Goal: Task Accomplishment & Management: Complete application form

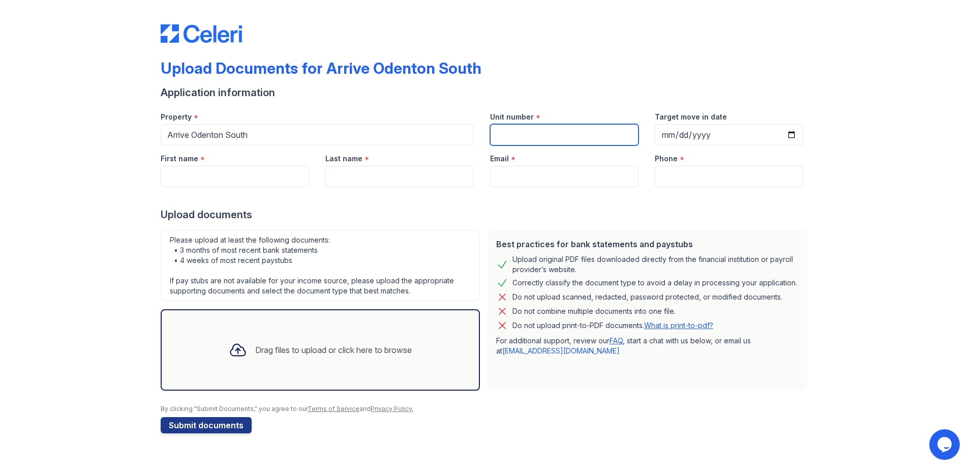
drag, startPoint x: 520, startPoint y: 130, endPoint x: 517, endPoint y: 140, distance: 10.6
click at [520, 130] on input "Unit number" at bounding box center [564, 134] width 148 height 21
type input "301"
type input "[DATE]"
type input "Hyacintiana"
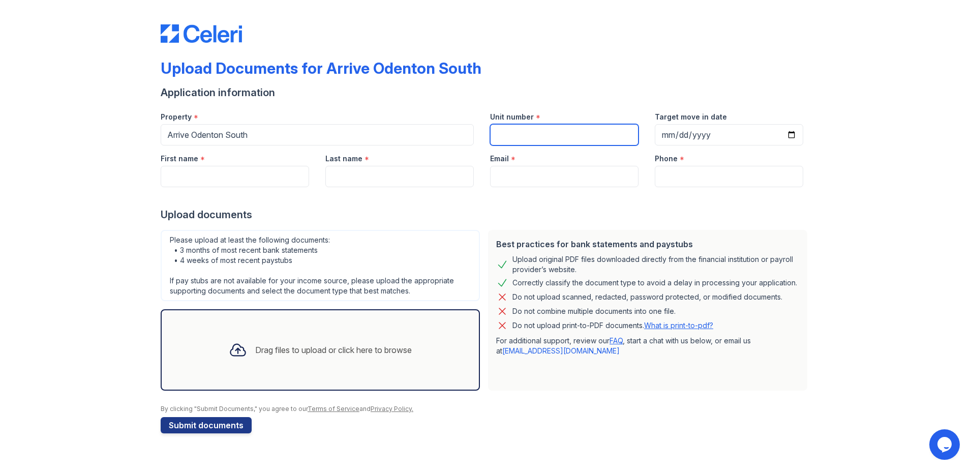
type input "[PERSON_NAME]"
type input "[PERSON_NAME][EMAIL_ADDRESS][DOMAIN_NAME]"
type input "2404629427"
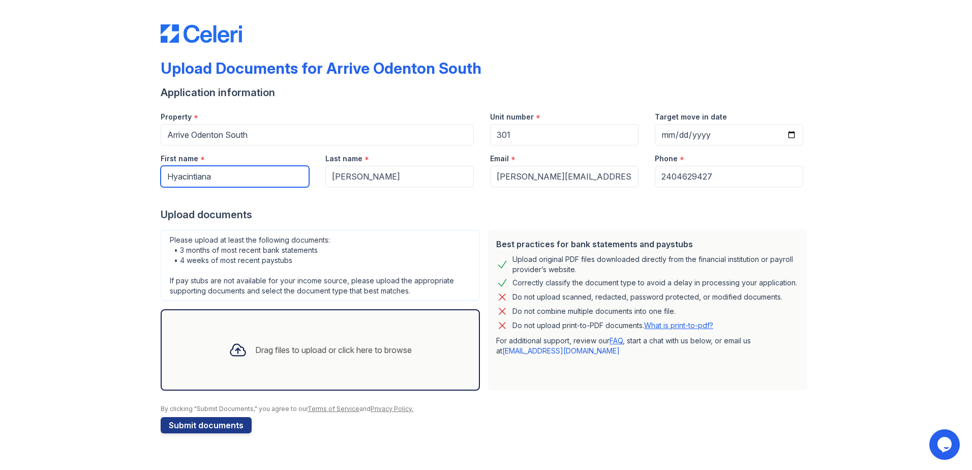
drag, startPoint x: 198, startPoint y: 182, endPoint x: 106, endPoint y: 191, distance: 92.4
click at [130, 190] on div "Upload Documents for Arrive Odenton South Application information Property * Ar…" at bounding box center [485, 226] width 939 height 453
type input "[PERSON_NAME]"
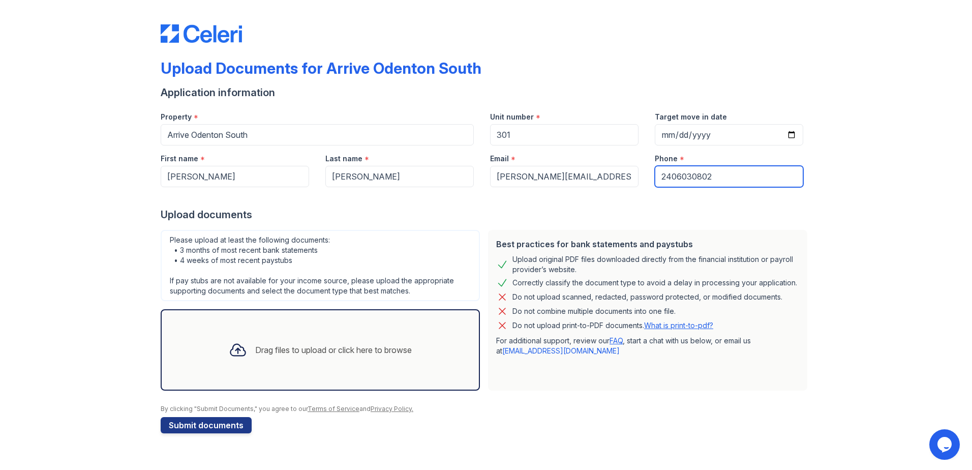
type input "2406030802"
click at [362, 361] on div "Drag files to upload or click here to browse" at bounding box center [320, 349] width 199 height 35
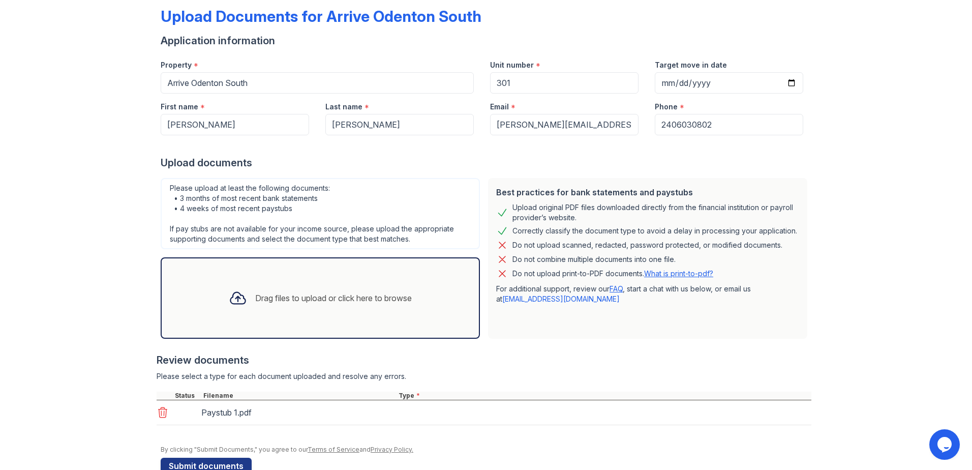
scroll to position [76, 0]
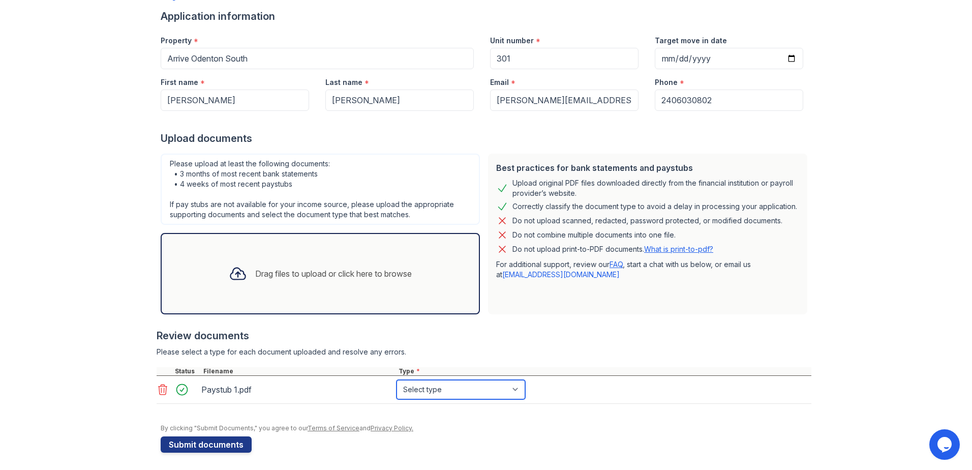
click at [427, 383] on select "Select type Paystub Bank Statement Offer Letter Tax Documents Benefit Award Let…" at bounding box center [460, 389] width 129 height 19
select select "paystub"
click at [396, 380] on select "Select type Paystub Bank Statement Offer Letter Tax Documents Benefit Award Let…" at bounding box center [460, 389] width 129 height 19
click at [235, 282] on icon at bounding box center [238, 273] width 18 height 18
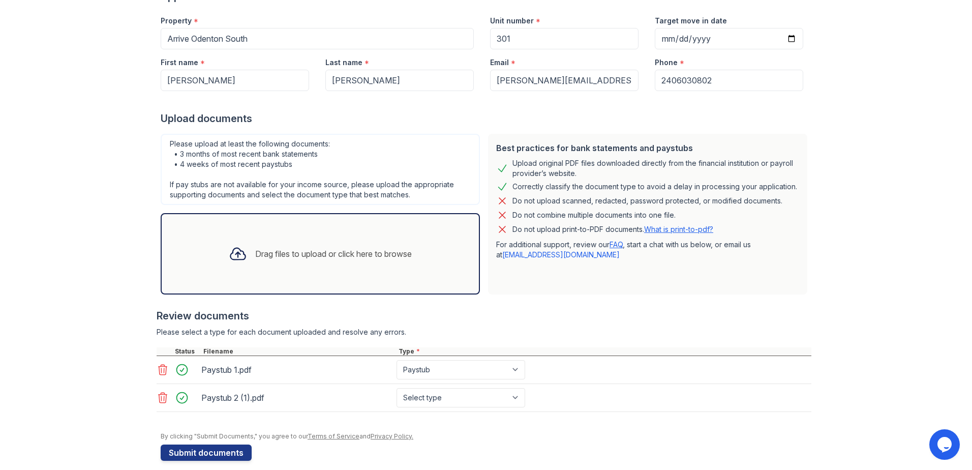
scroll to position [107, 0]
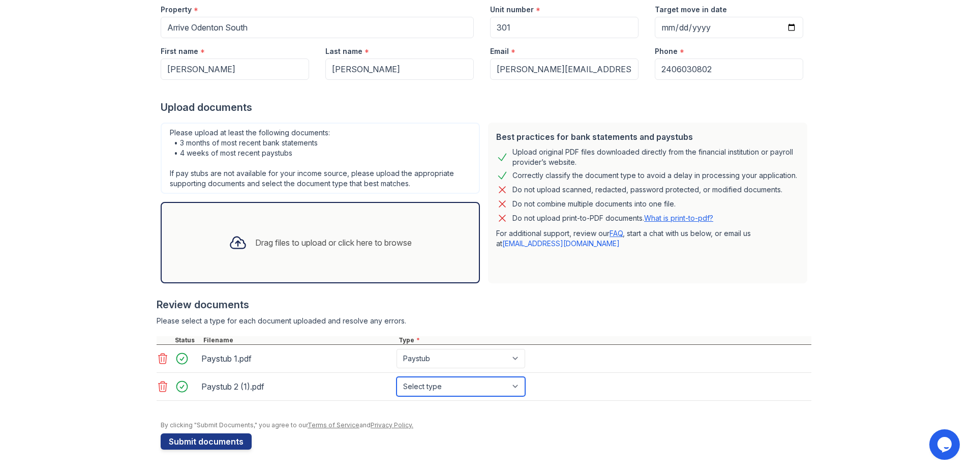
click at [468, 386] on select "Select type Paystub Bank Statement Offer Letter Tax Documents Benefit Award Let…" at bounding box center [460, 386] width 129 height 19
select select "paystub"
click at [396, 377] on select "Select type Paystub Bank Statement Offer Letter Tax Documents Benefit Award Let…" at bounding box center [460, 386] width 129 height 19
click at [380, 242] on div "Drag files to upload or click here to browse" at bounding box center [333, 242] width 157 height 12
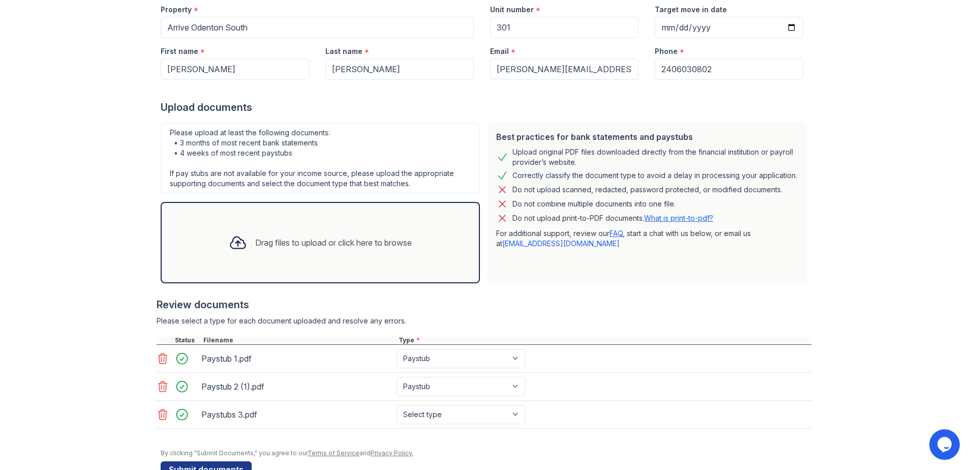
scroll to position [135, 0]
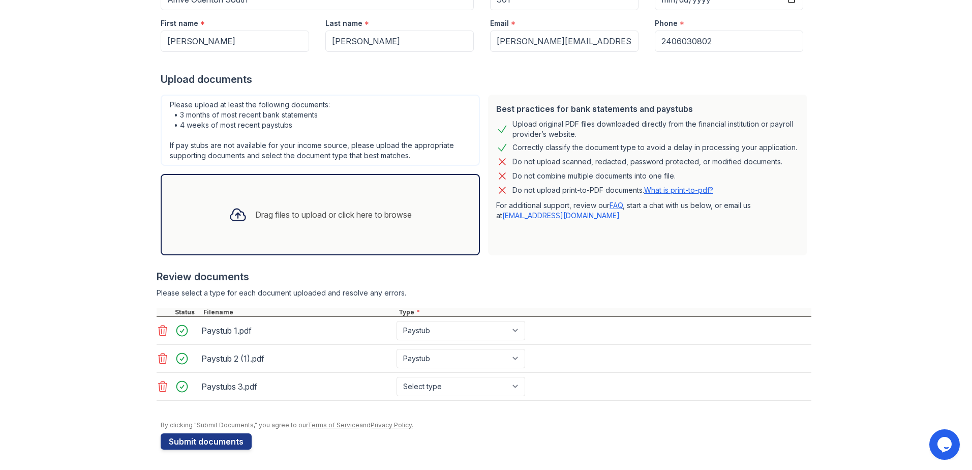
click at [298, 217] on div "Drag files to upload or click here to browse" at bounding box center [333, 214] width 157 height 12
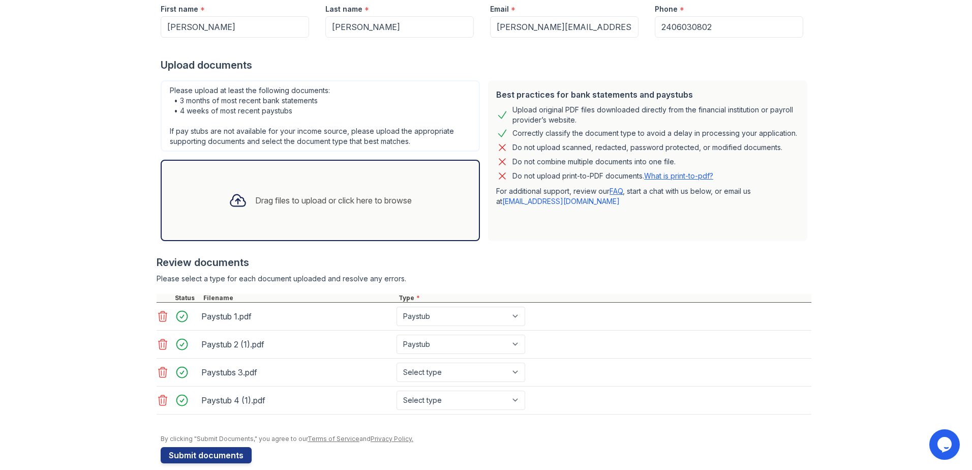
scroll to position [163, 0]
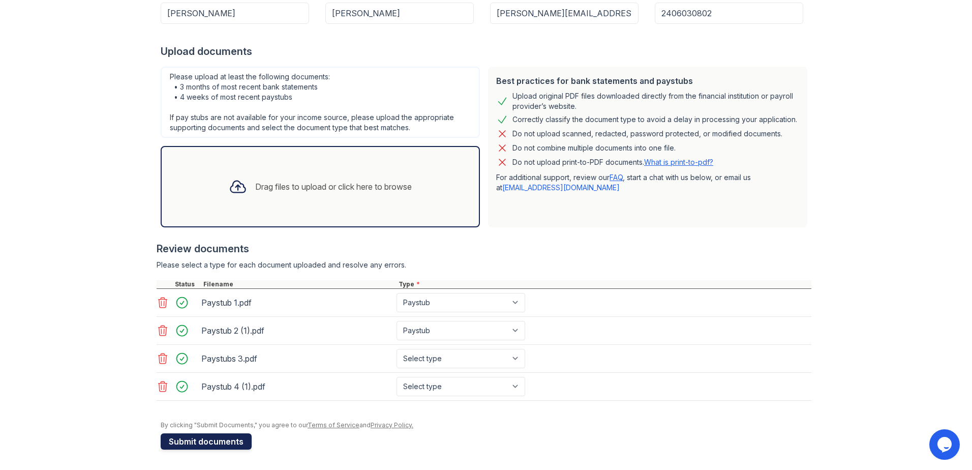
click at [223, 435] on button "Submit documents" at bounding box center [206, 441] width 91 height 16
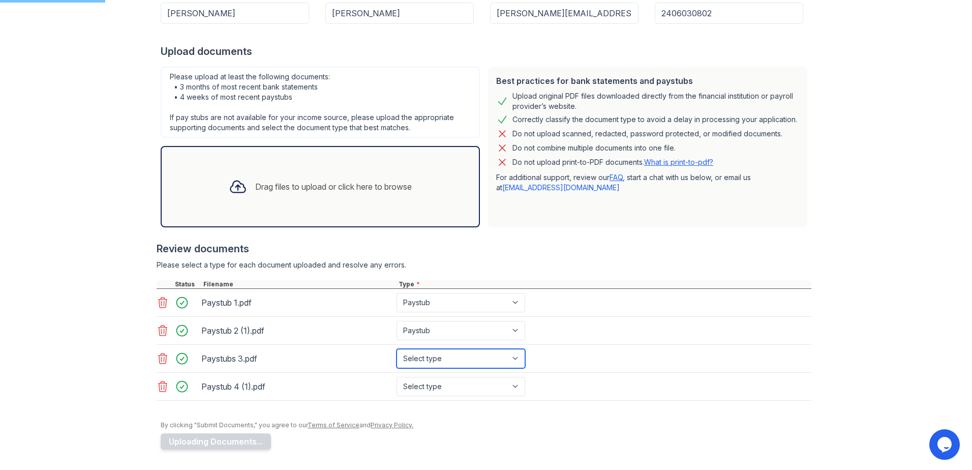
click at [473, 358] on select "Select type Paystub Bank Statement Offer Letter Tax Documents Benefit Award Let…" at bounding box center [460, 358] width 129 height 19
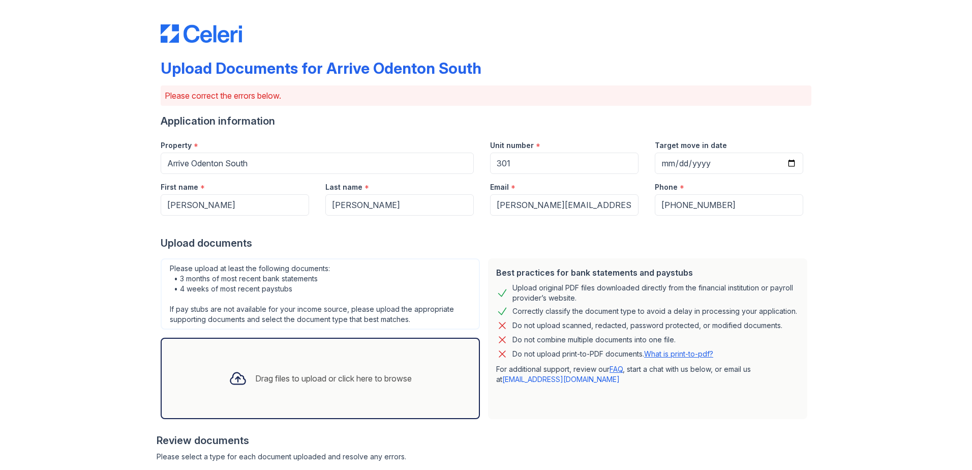
scroll to position [234, 0]
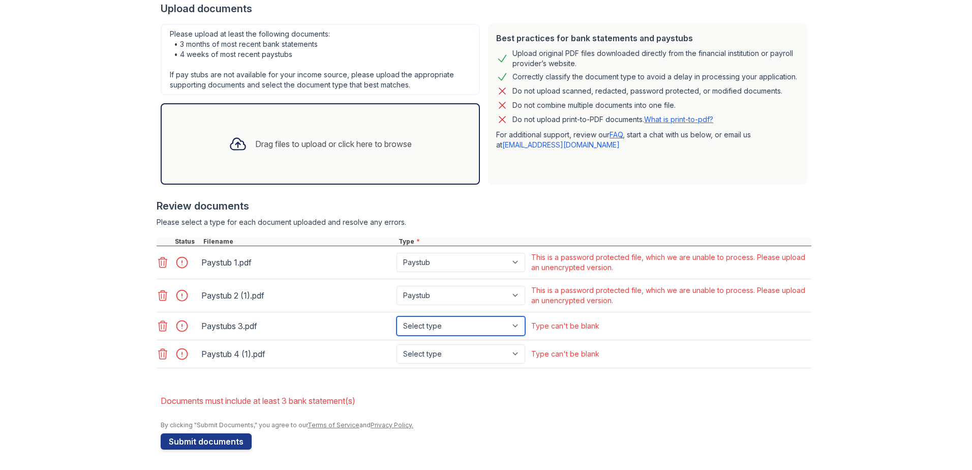
click at [467, 325] on select "Select type Paystub Bank Statement Offer Letter Tax Documents Benefit Award Let…" at bounding box center [460, 325] width 129 height 19
select select "paystub"
click at [396, 316] on select "Select type Paystub Bank Statement Offer Letter Tax Documents Benefit Award Let…" at bounding box center [460, 325] width 129 height 19
click at [461, 346] on select "Select type Paystub Bank Statement Offer Letter Tax Documents Benefit Award Let…" at bounding box center [460, 353] width 129 height 19
select select "paystub"
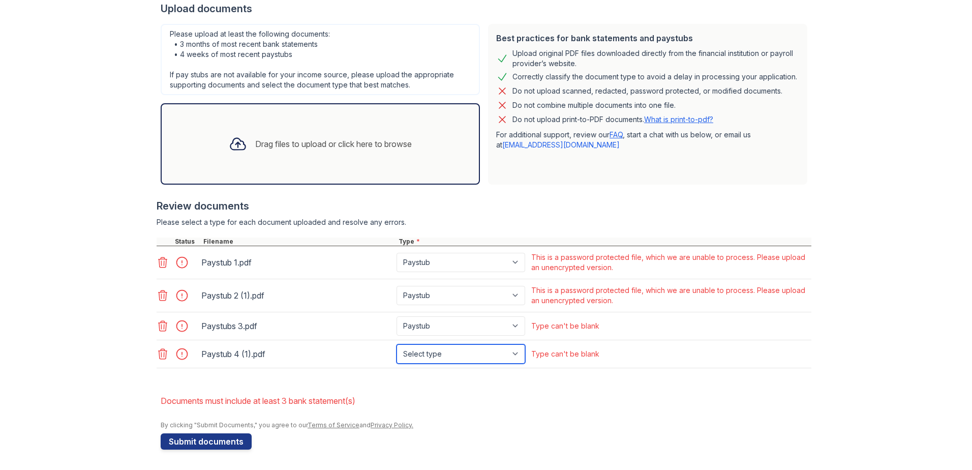
click at [396, 344] on select "Select type Paystub Bank Statement Offer Letter Tax Documents Benefit Award Let…" at bounding box center [460, 353] width 129 height 19
